Goal: Navigation & Orientation: Understand site structure

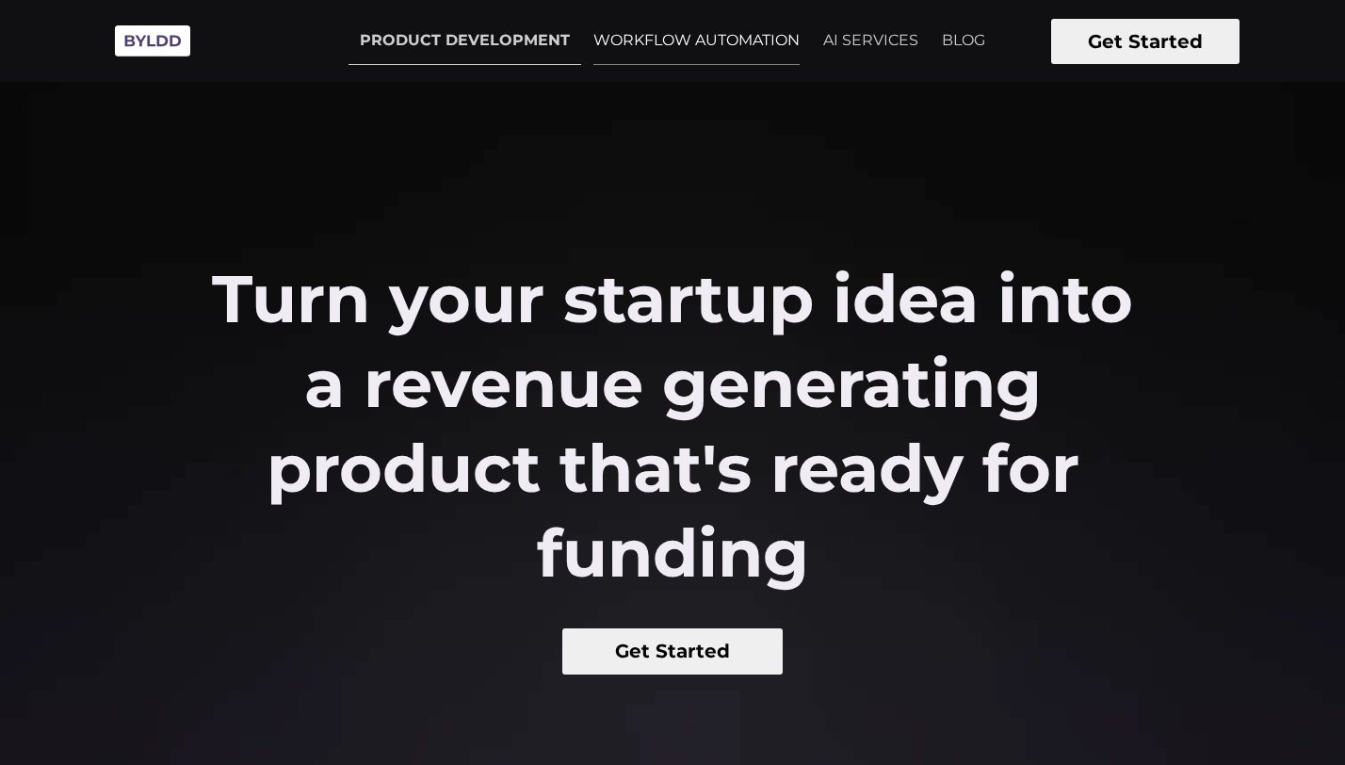
click at [662, 50] on link "WORKFLOW AUTOMATION" at bounding box center [696, 40] width 229 height 47
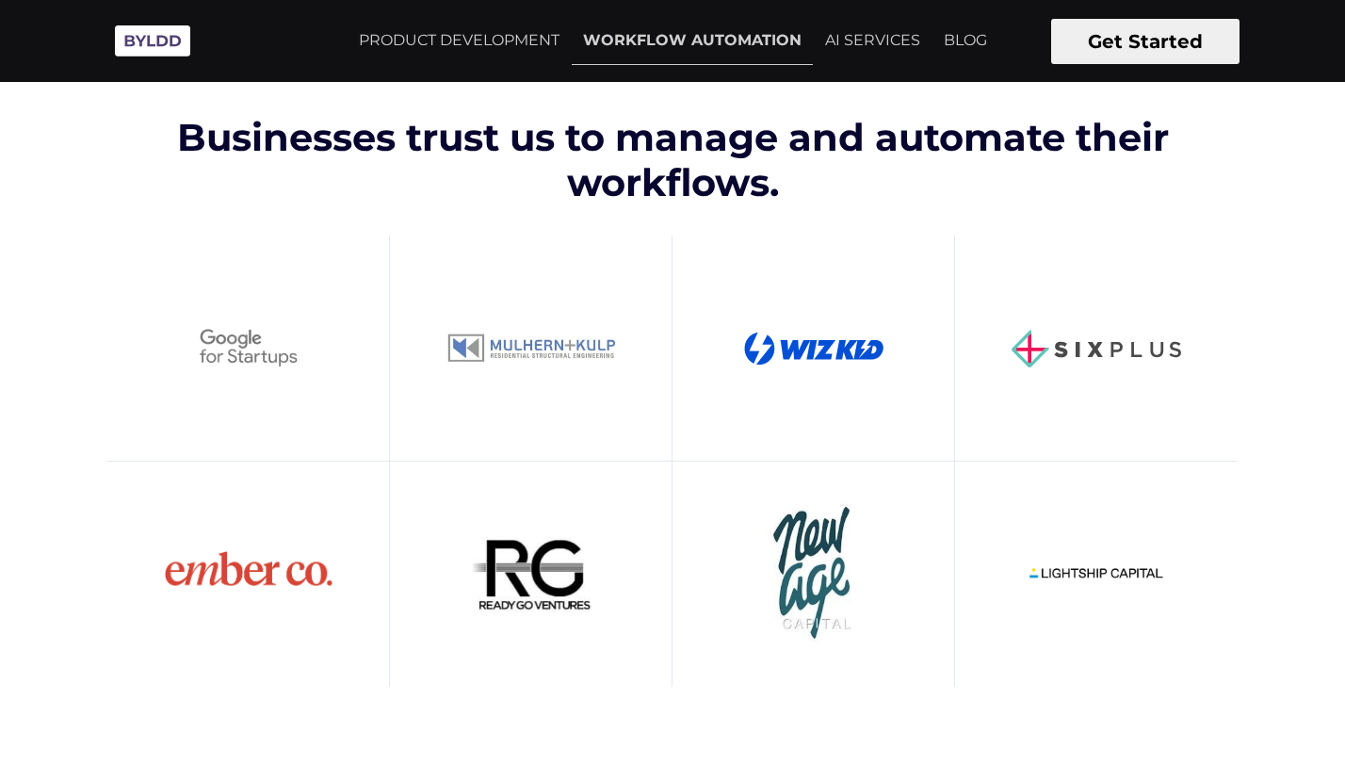
scroll to position [572, 0]
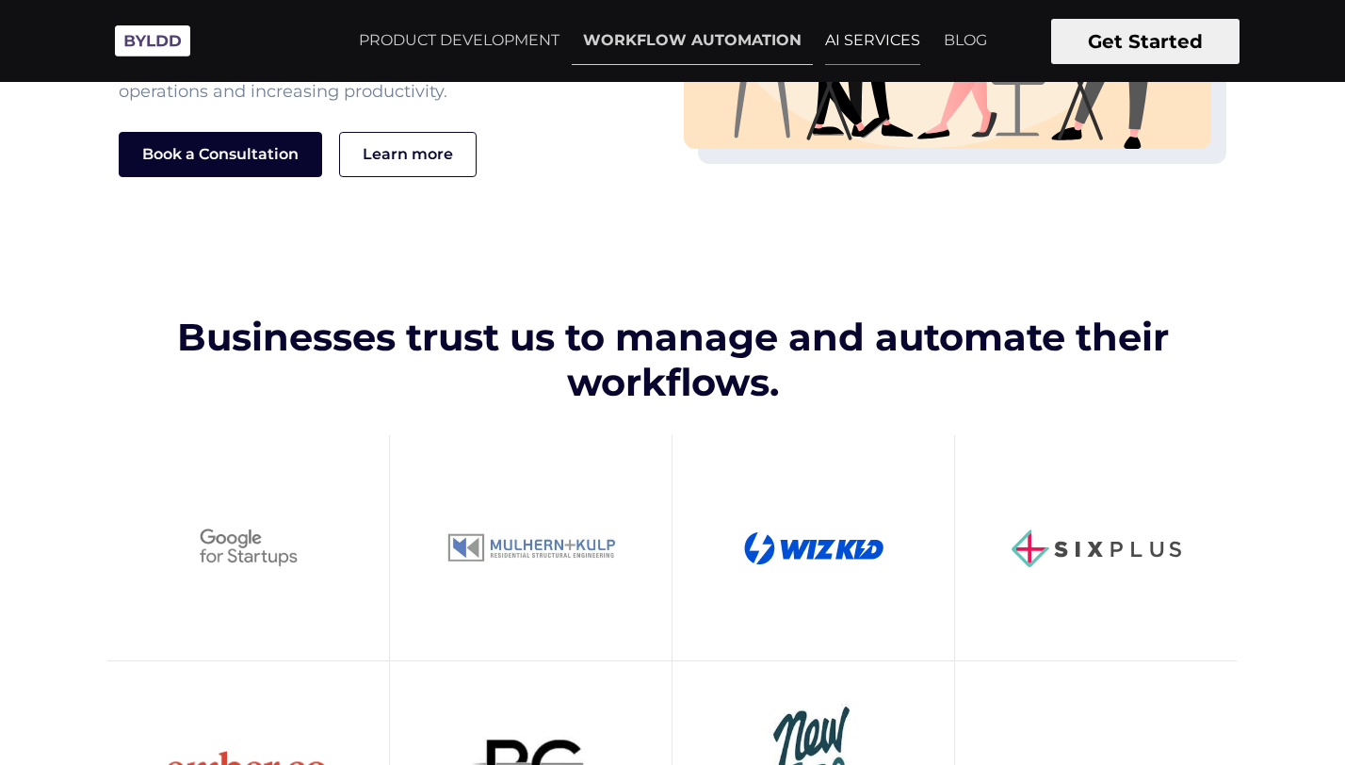
click at [865, 46] on link "AI SERVICES" at bounding box center [872, 40] width 118 height 47
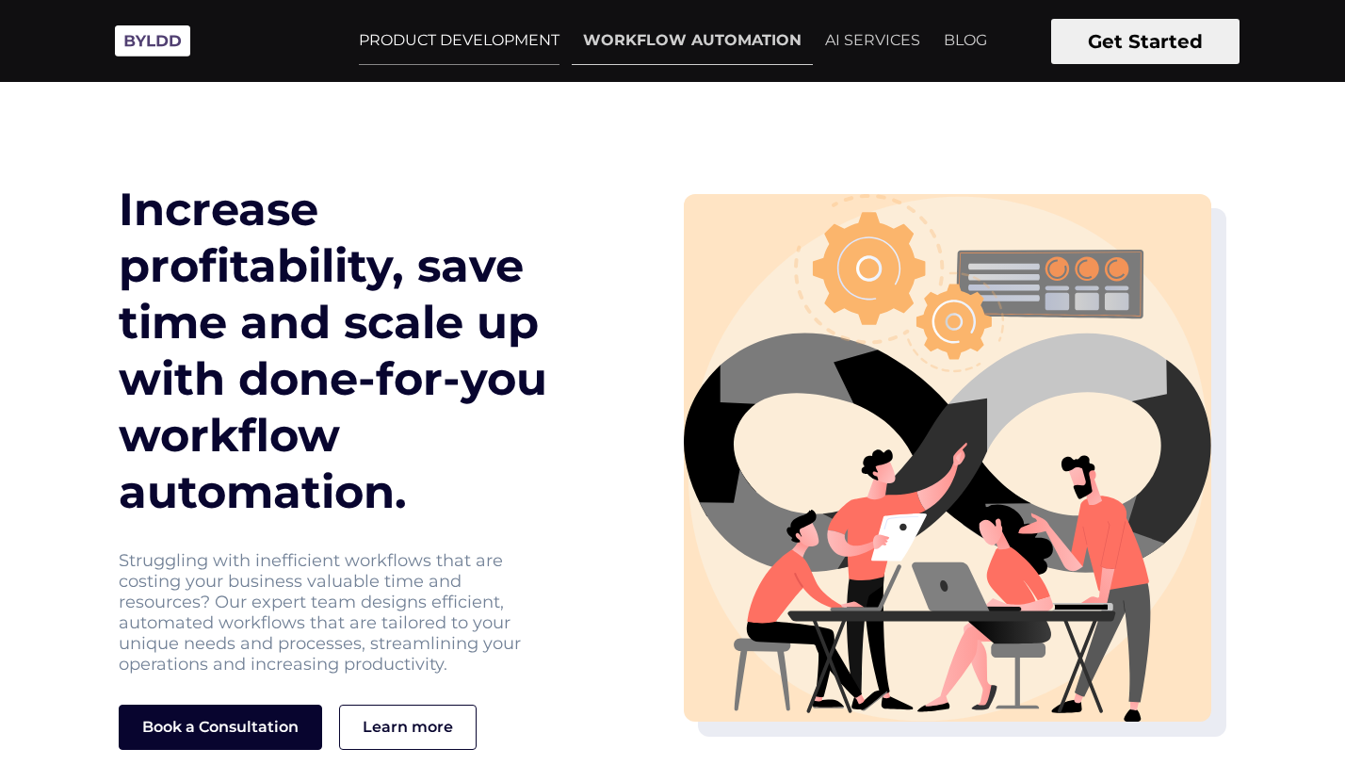
click at [461, 47] on link "PRODUCT DEVELOPMENT" at bounding box center [458, 40] width 223 height 47
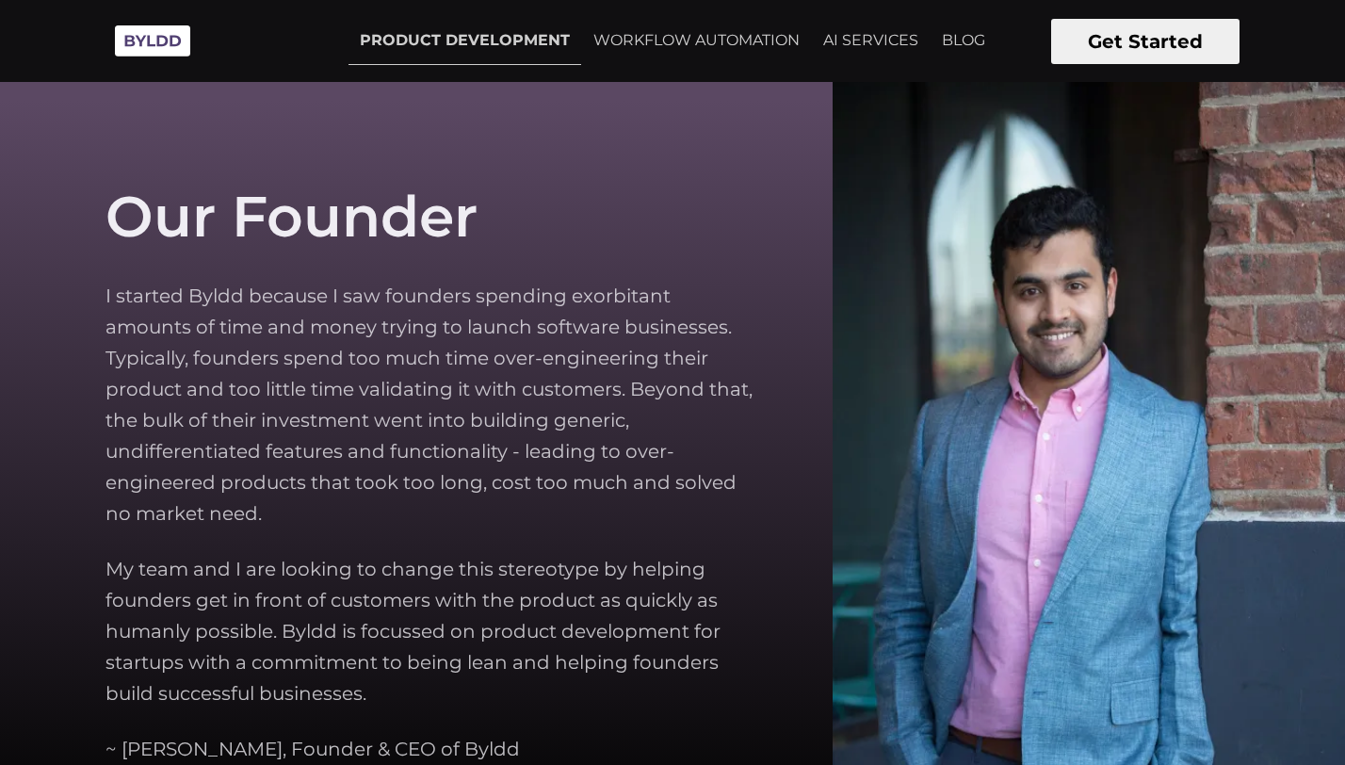
scroll to position [5405, 0]
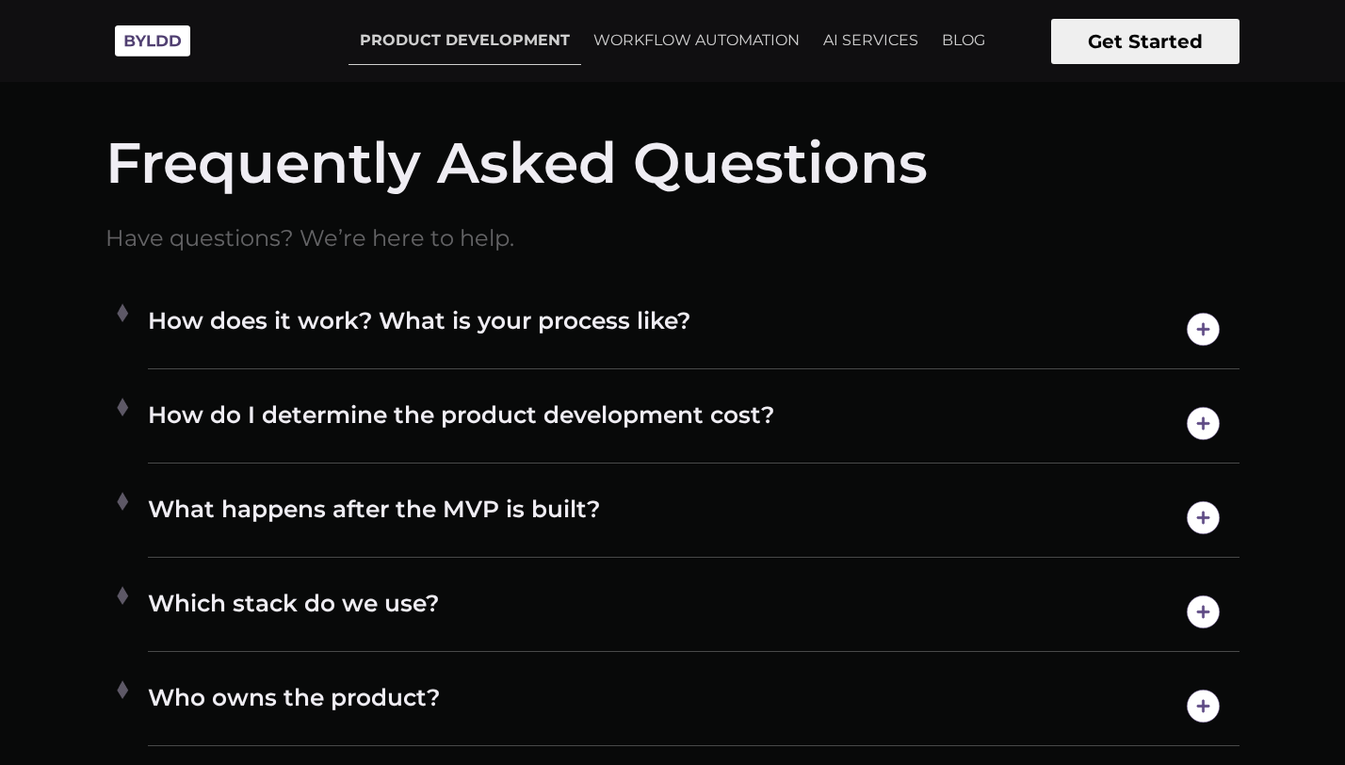
scroll to position [9551, 0]
